Goal: Information Seeking & Learning: Learn about a topic

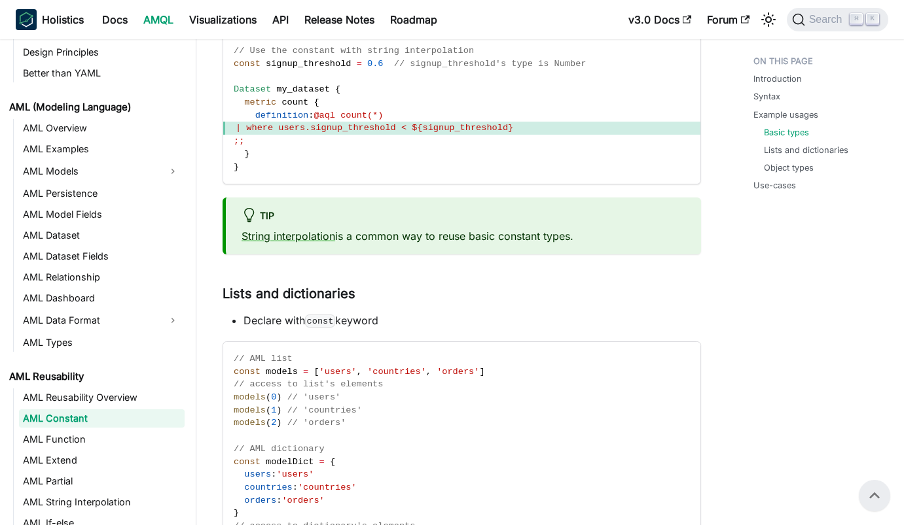
scroll to position [438, 0]
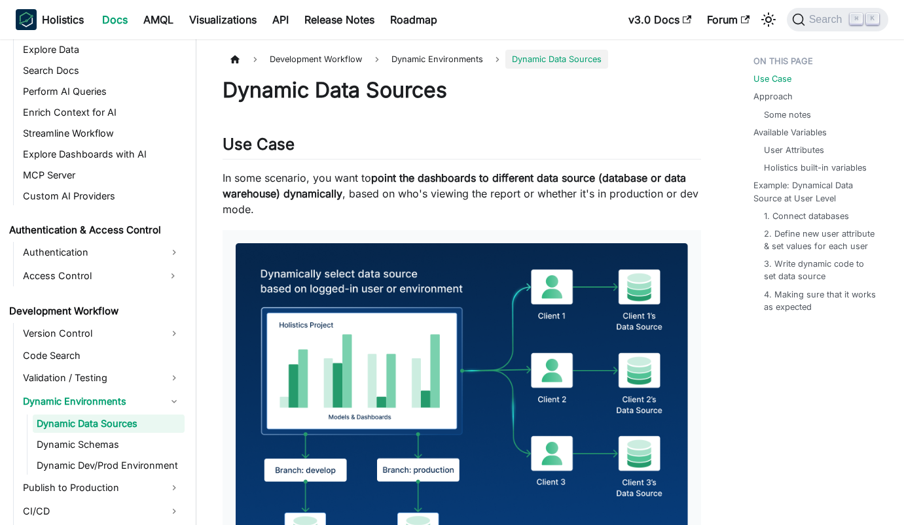
scroll to position [742, 0]
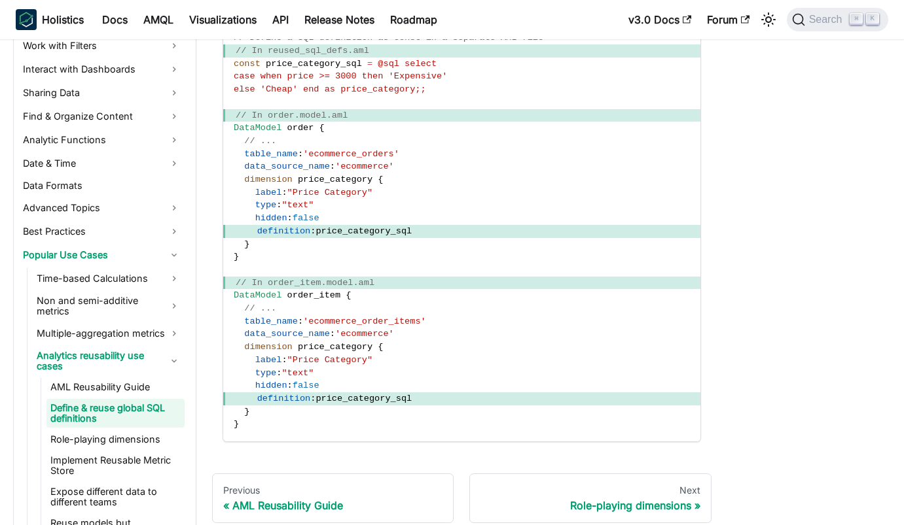
scroll to position [349, 0]
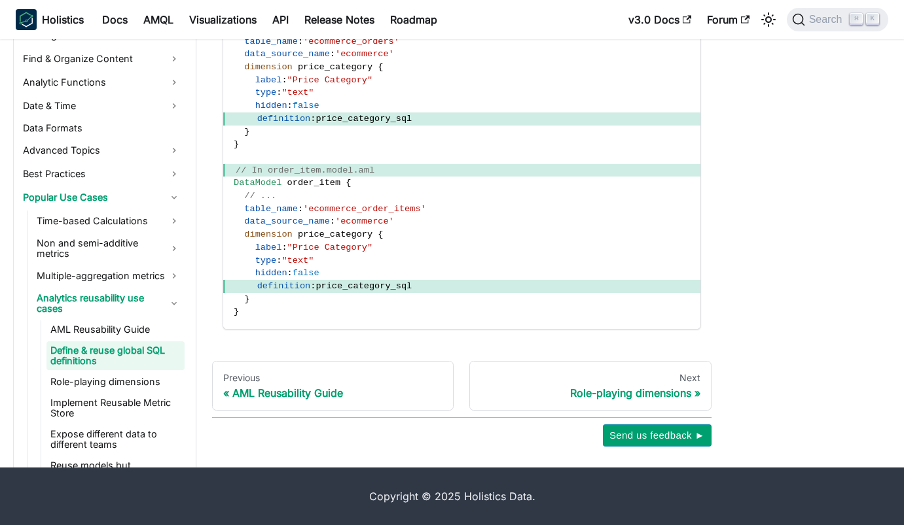
click at [467, 342] on div "Analytics Development Popular Use Cases Analytics reusability use cases Define …" at bounding box center [461, 74] width 499 height 746
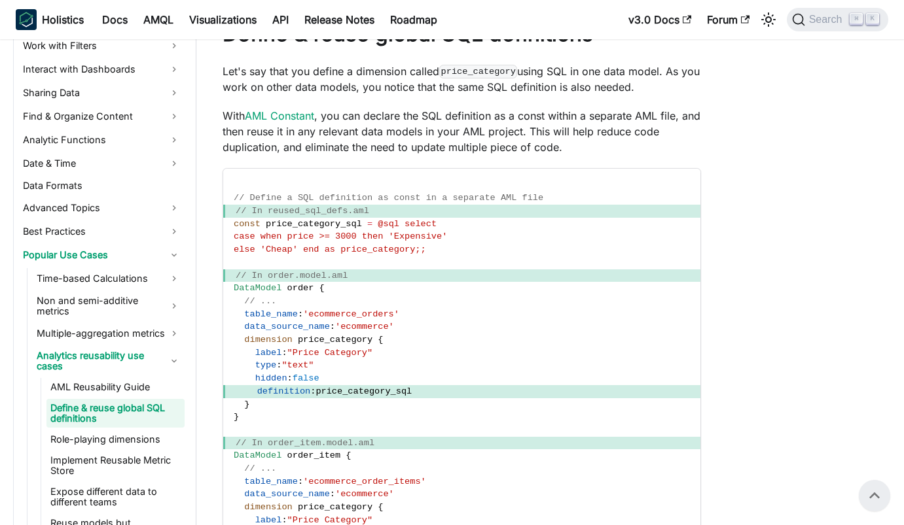
scroll to position [38, 0]
